Goal: Obtain resource: Download file/media

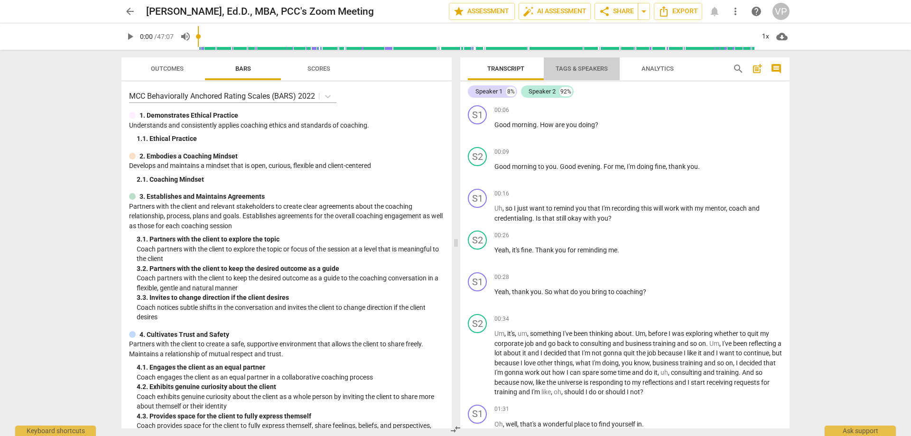
click at [586, 65] on span "Tags & Speakers" at bounding box center [582, 68] width 52 height 7
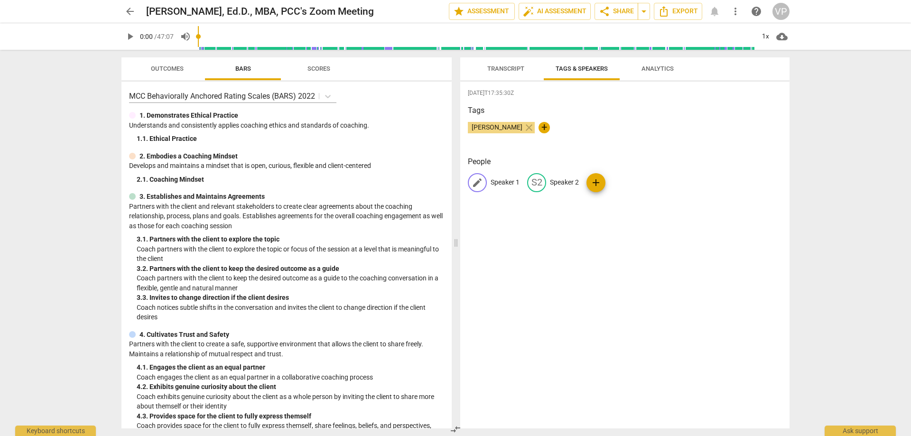
click at [502, 185] on p "Speaker 1" at bounding box center [505, 183] width 29 height 10
type input "[PERSON_NAME]"
click at [637, 182] on p "Speaker 2" at bounding box center [626, 183] width 29 height 10
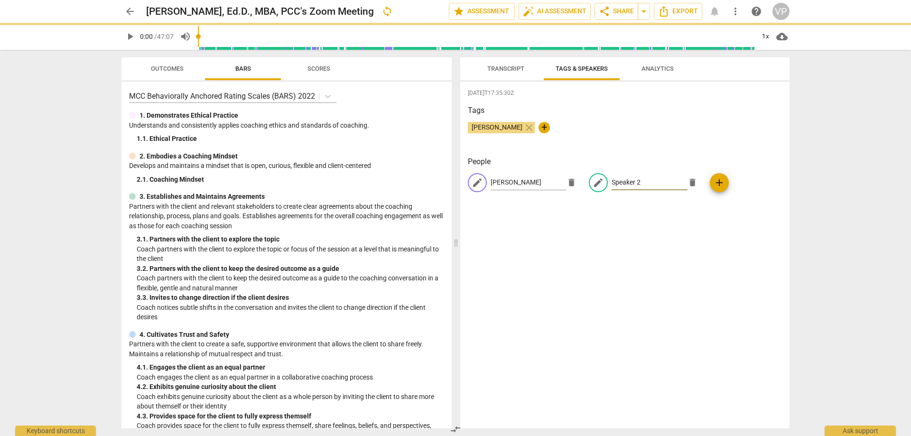
click at [615, 185] on input "Speaker 2" at bounding box center [650, 182] width 76 height 15
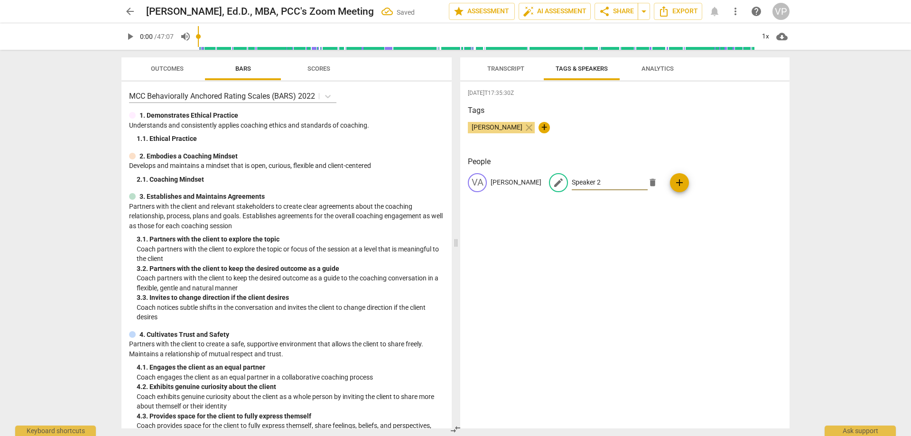
click at [572, 182] on input "Speaker 2" at bounding box center [610, 182] width 76 height 15
type input "Aigul"
click at [693, 296] on div "[DATE]T17:35:30Z Tags [PERSON_NAME] close + People VA [PERSON_NAME] edit Aigul …" at bounding box center [624, 255] width 329 height 347
click at [512, 69] on span "Transcript" at bounding box center [505, 68] width 37 height 7
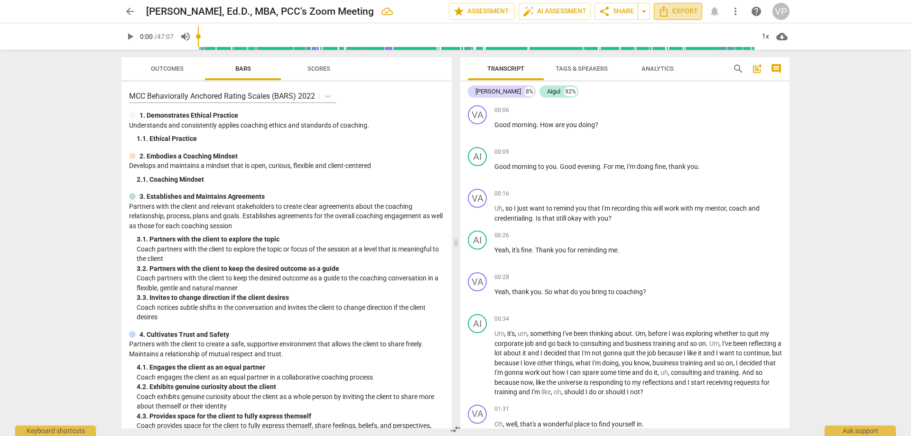
click at [677, 12] on span "Export" at bounding box center [678, 11] width 40 height 11
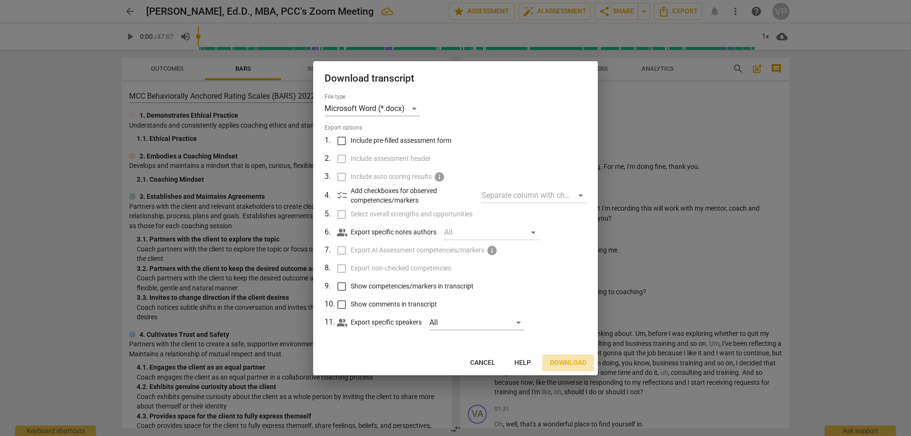
click at [572, 364] on span "Download" at bounding box center [568, 362] width 37 height 9
